Goal: Task Accomplishment & Management: Use online tool/utility

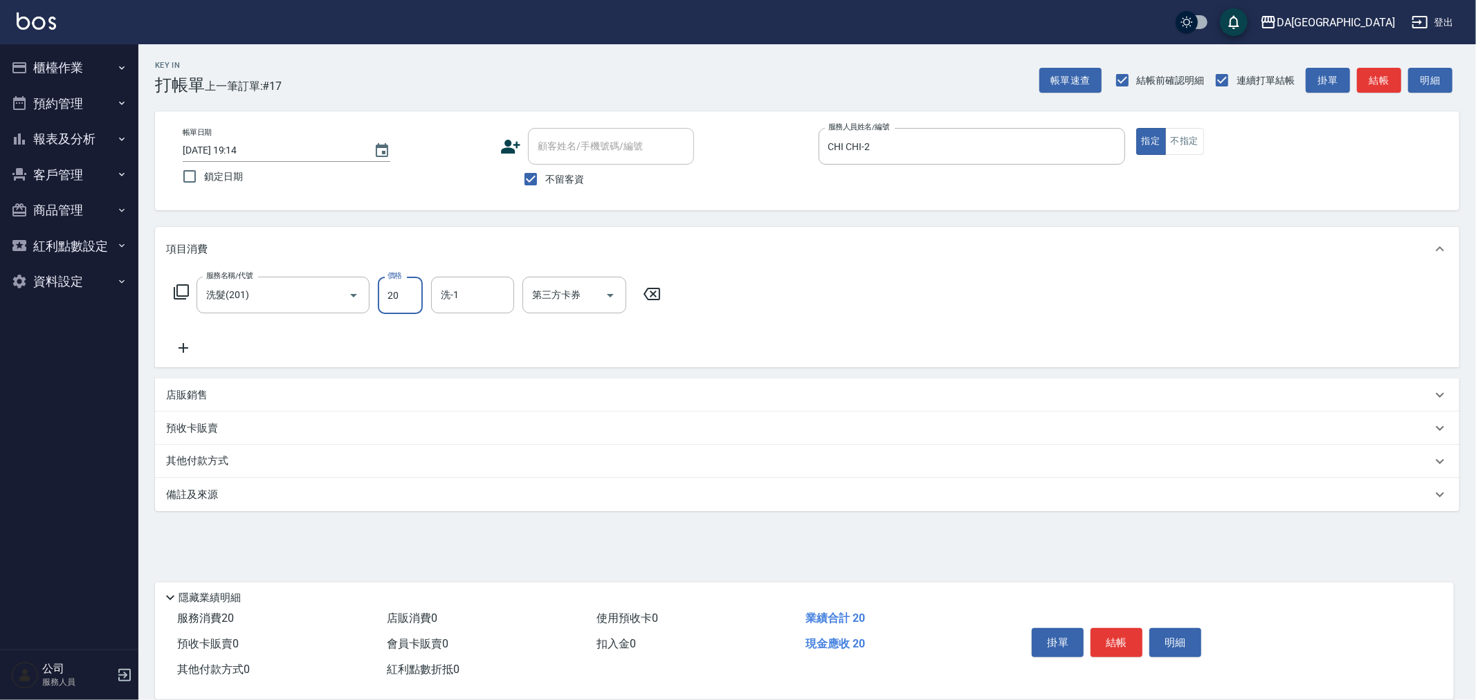
type input "200"
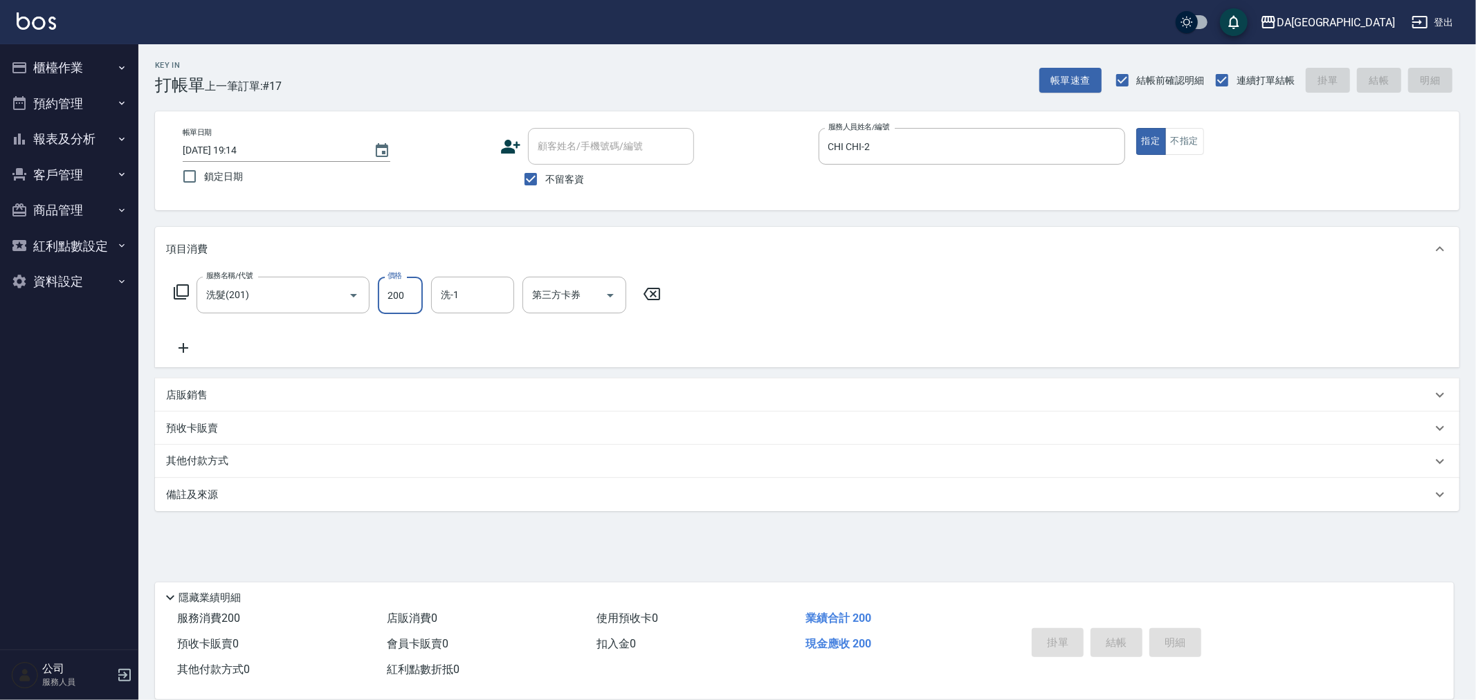
type input "2025/08/22 19:46"
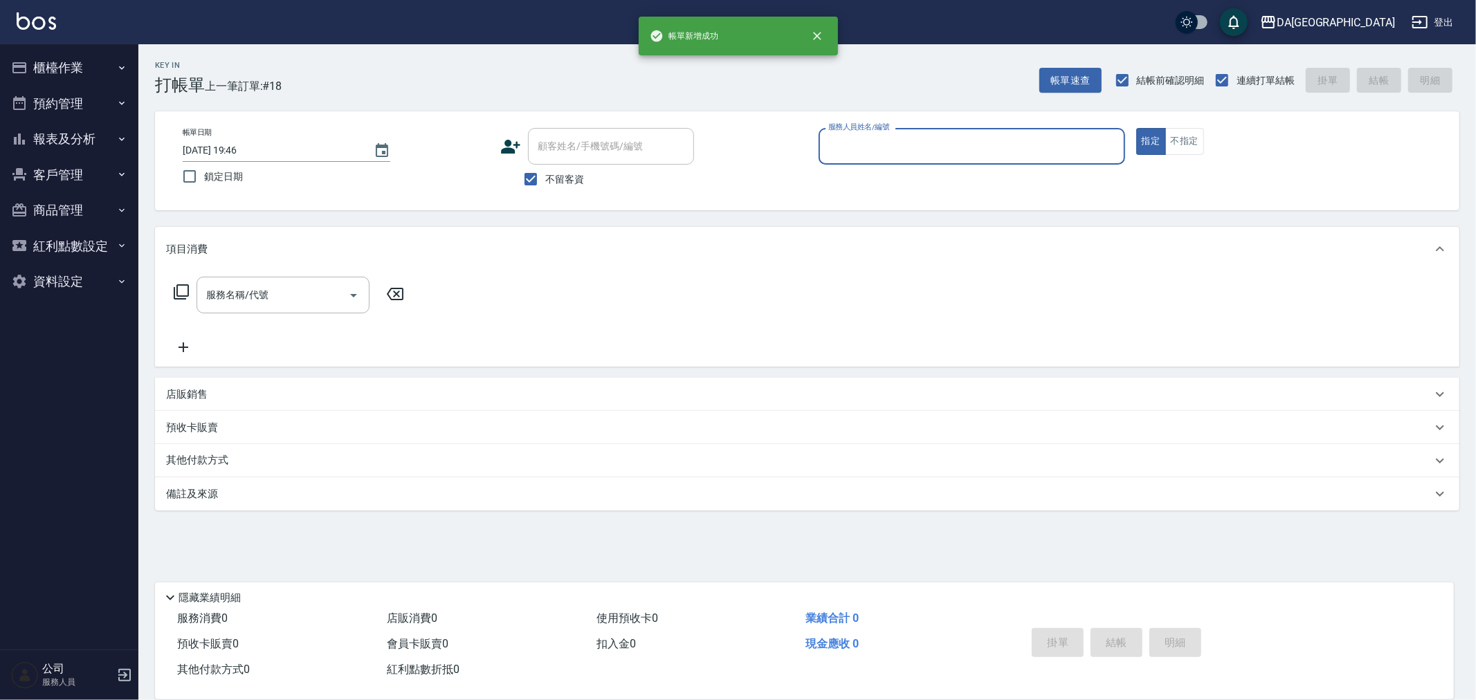
click at [84, 144] on button "報表及分析" at bounding box center [69, 139] width 127 height 36
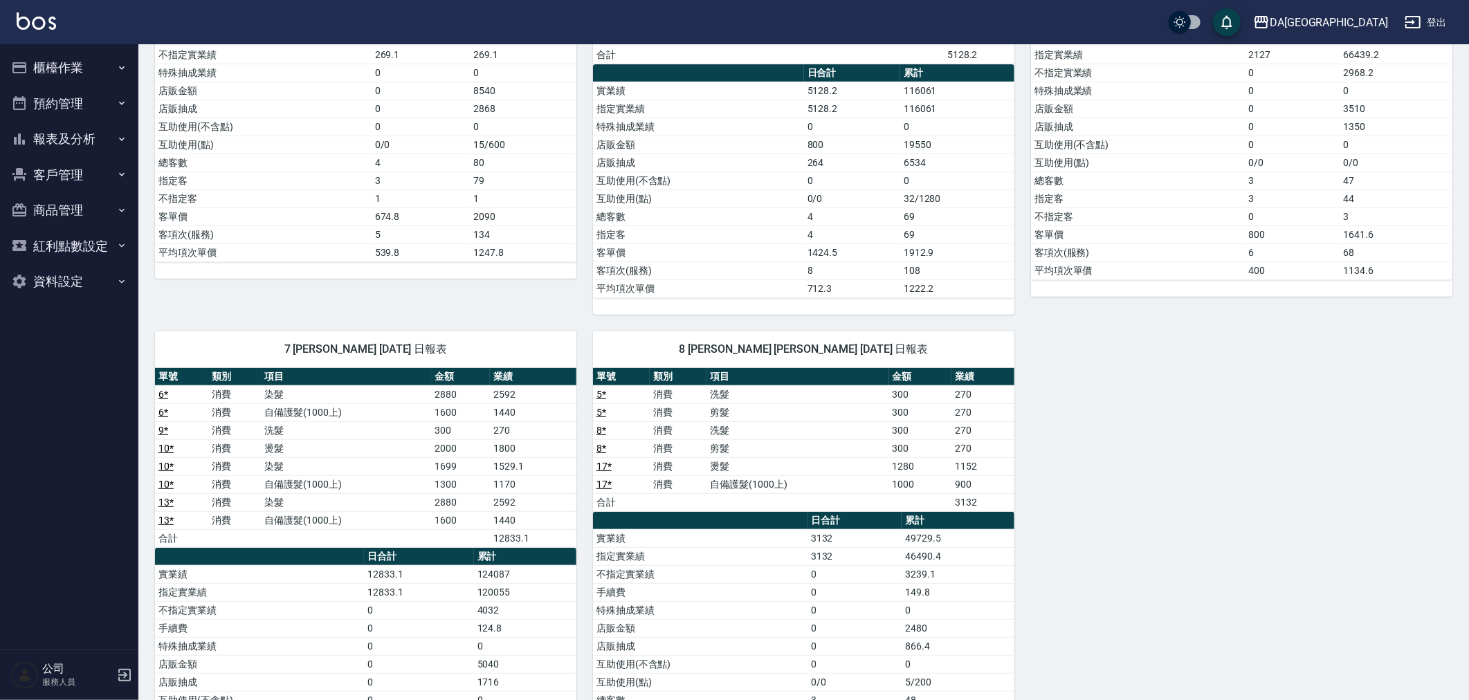
scroll to position [495, 0]
